Goal: Information Seeking & Learning: Learn about a topic

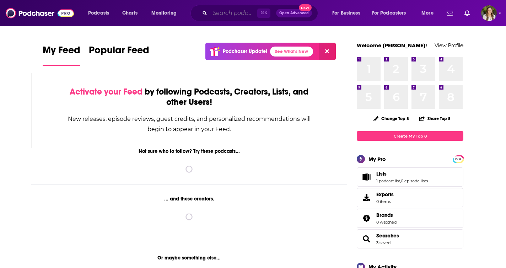
click at [229, 15] on input "Search podcasts, credits, & more..." at bounding box center [233, 12] width 47 height 11
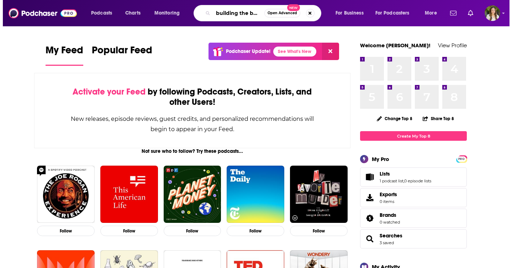
scroll to position [0, 1]
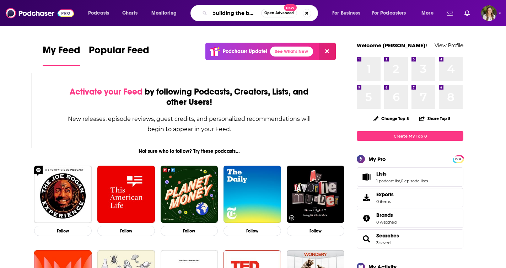
type input "building the base"
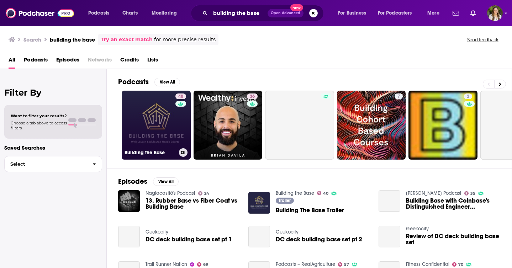
click at [152, 144] on link "40 Building the Base" at bounding box center [156, 125] width 69 height 69
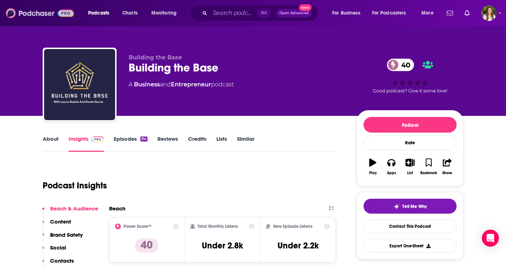
click at [42, 15] on img at bounding box center [40, 13] width 68 height 14
